Goal: Transaction & Acquisition: Purchase product/service

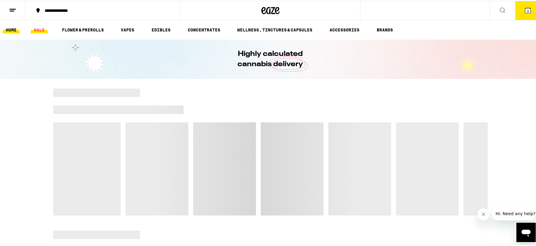
click at [37, 28] on link "SALE" at bounding box center [39, 28] width 17 height 7
click at [527, 10] on button "3" at bounding box center [527, 9] width 25 height 19
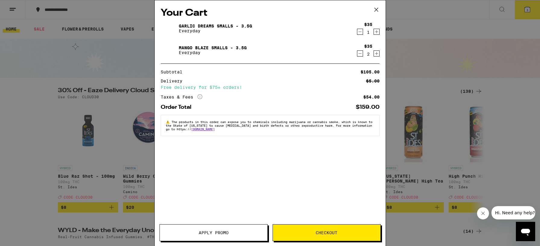
click at [362, 55] on icon "Decrement" at bounding box center [360, 53] width 5 height 7
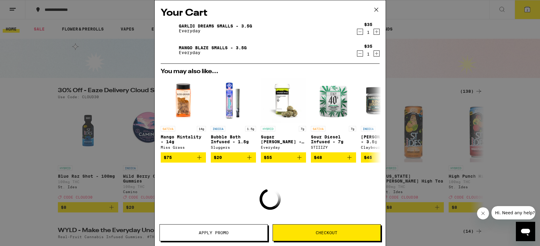
click at [221, 232] on span "Apply Promo" at bounding box center [214, 232] width 30 height 4
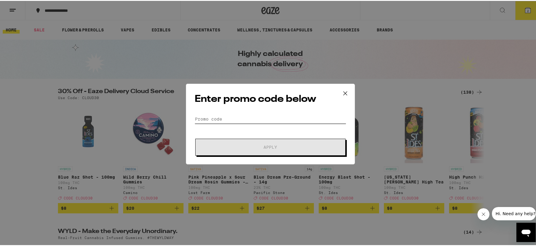
click at [204, 117] on input "Promo Code" at bounding box center [270, 117] width 151 height 9
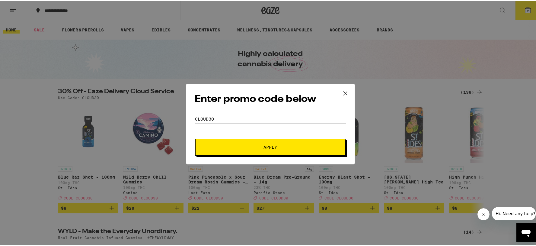
type input "cloud30"
click at [269, 151] on button "Apply" at bounding box center [270, 146] width 150 height 17
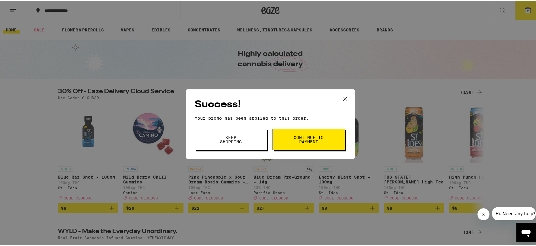
click at [295, 146] on button "Continue to payment" at bounding box center [308, 138] width 72 height 21
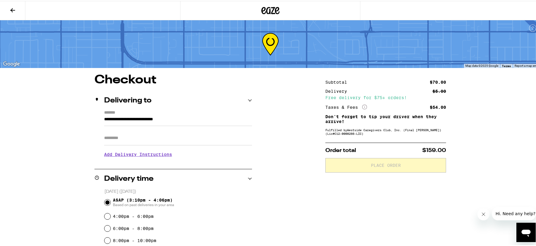
click at [124, 139] on input "Apt/Suite" at bounding box center [178, 137] width 148 height 14
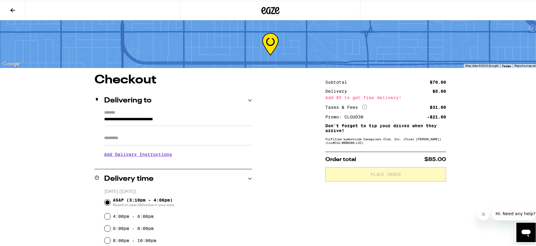
type input "*"
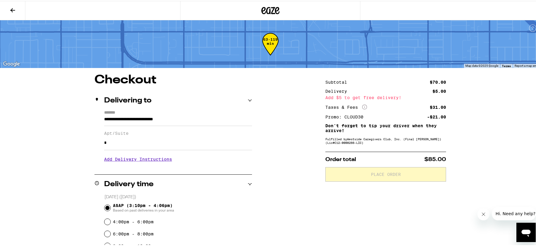
click at [221, 223] on div "4:00pm - 6:00pm" at bounding box center [178, 221] width 148 height 12
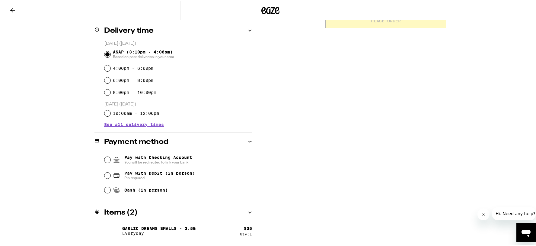
scroll to position [157, 0]
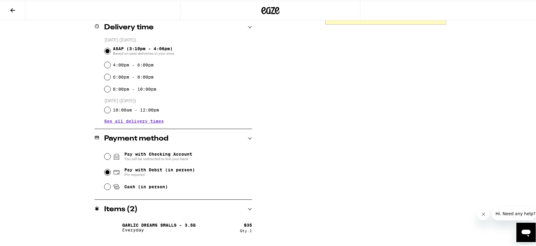
click at [104, 175] on div "Pay with Debit (in person) Pin required" at bounding box center [178, 171] width 148 height 16
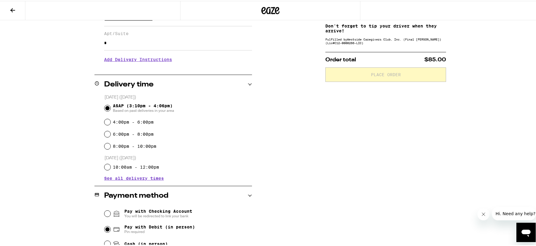
scroll to position [98, 0]
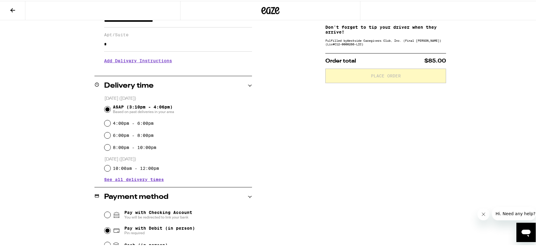
click at [106, 229] on input "Pay with Debit (in person) Pin required" at bounding box center [107, 229] width 6 height 6
radio input "true"
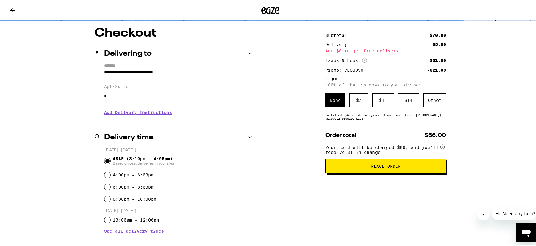
scroll to position [27, 0]
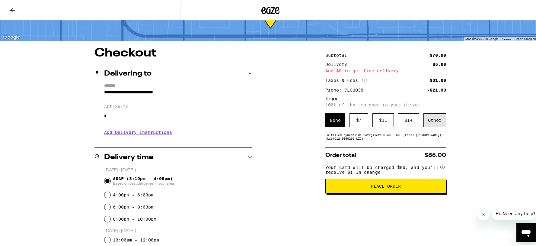
click at [426, 120] on div "Other" at bounding box center [434, 119] width 23 height 14
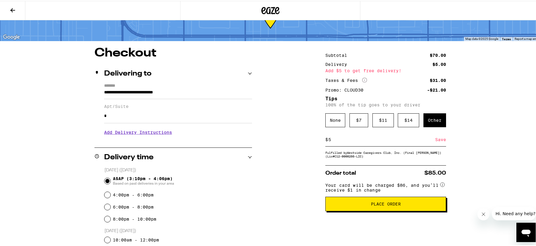
type input "5"
click at [438, 144] on div "Save" at bounding box center [440, 138] width 11 height 13
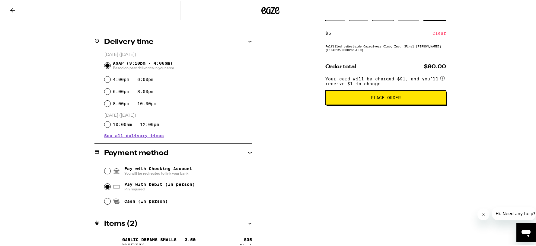
scroll to position [173, 0]
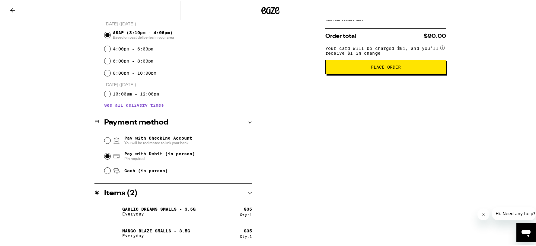
click at [385, 68] on span "Place Order" at bounding box center [386, 66] width 30 height 4
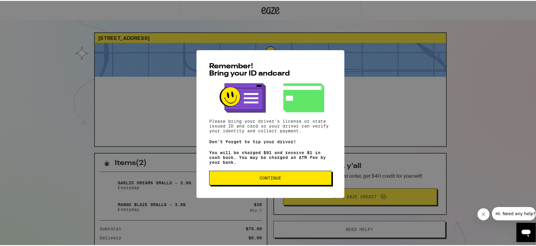
click at [268, 179] on span "Continue" at bounding box center [270, 177] width 22 height 4
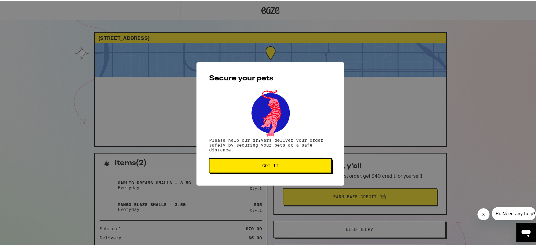
click at [274, 165] on span "Got it" at bounding box center [270, 164] width 16 height 4
